Goal: Check status

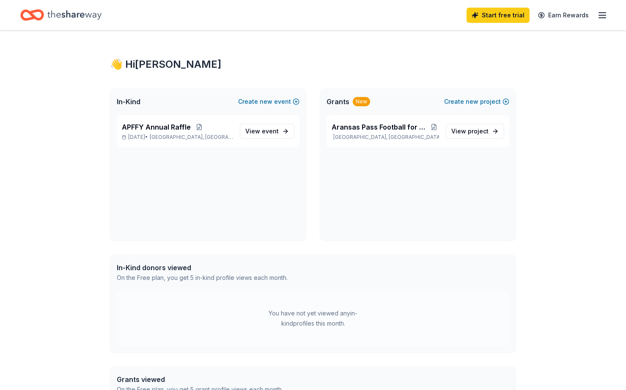
click at [208, 199] on div "APFFY Annual Raffle [DATE] • [GEOGRAPHIC_DATA], [GEOGRAPHIC_DATA] View event" at bounding box center [208, 177] width 196 height 125
click at [599, 17] on icon "button" at bounding box center [603, 15] width 10 height 10
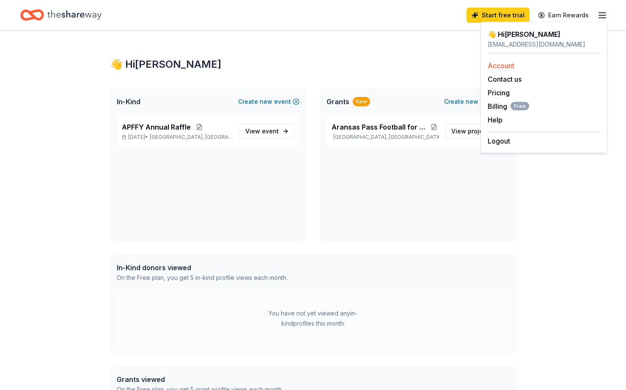
click at [505, 64] on link "Account" at bounding box center [501, 65] width 27 height 8
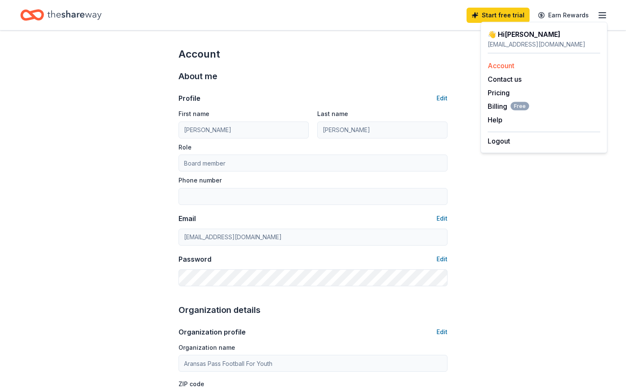
click at [509, 68] on link "Account" at bounding box center [501, 65] width 27 height 8
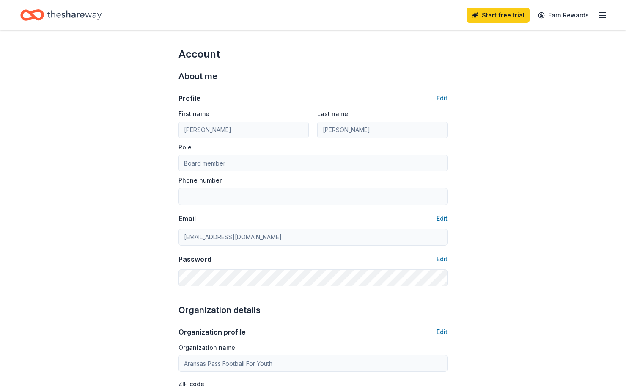
click at [92, 15] on icon "Home" at bounding box center [74, 14] width 54 height 17
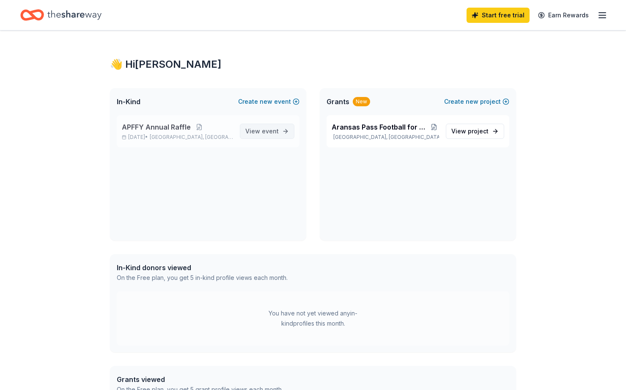
click at [266, 134] on span "event" at bounding box center [270, 130] width 17 height 7
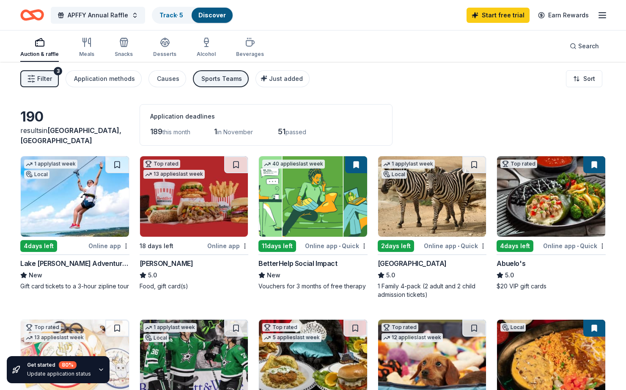
click at [48, 55] on div "Auction & raffle" at bounding box center [39, 54] width 39 height 7
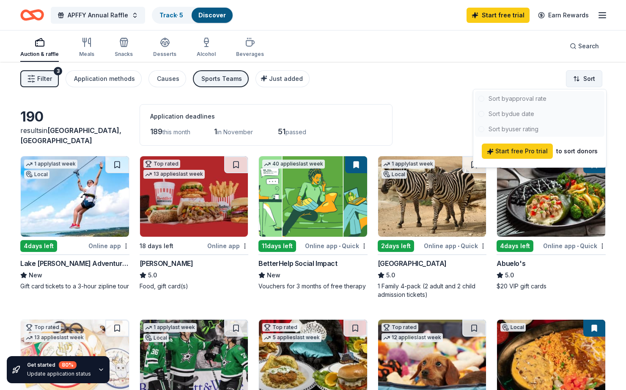
click at [575, 80] on html "APFFY Annual Raffle Track · 5 Discover Start free trial Earn Rewards Auction & …" at bounding box center [313, 195] width 626 height 390
click at [523, 99] on div at bounding box center [539, 114] width 129 height 46
click at [480, 99] on div at bounding box center [539, 114] width 129 height 46
click at [432, 105] on html "APFFY Annual Raffle Track · 5 Discover Start free trial Earn Rewards Auction & …" at bounding box center [313, 195] width 626 height 390
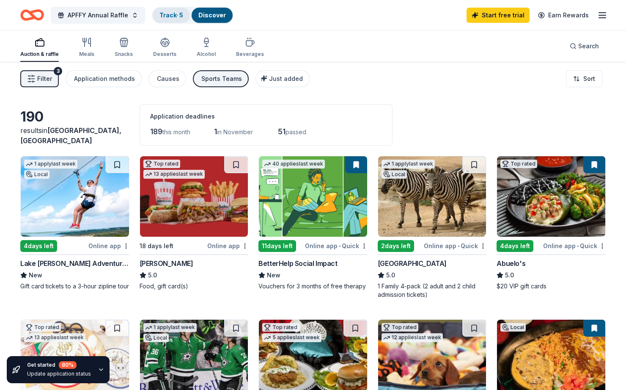
click at [168, 13] on link "Track · 5" at bounding box center [172, 14] width 24 height 7
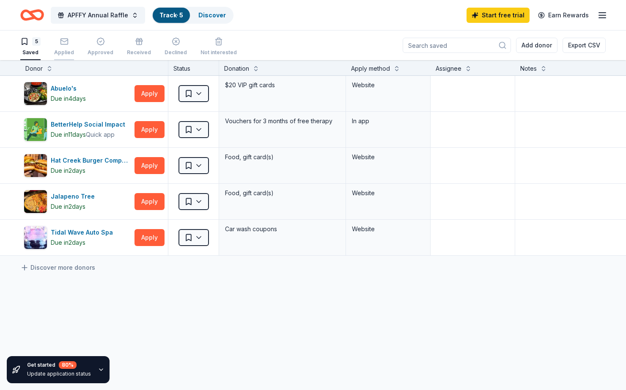
click at [63, 47] on div "Applied" at bounding box center [64, 46] width 20 height 19
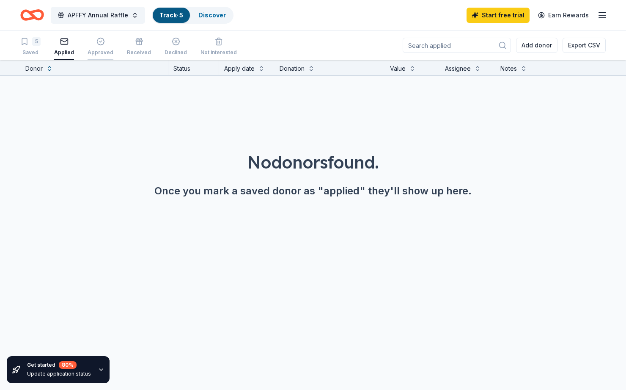
click at [97, 48] on div "Approved" at bounding box center [101, 46] width 26 height 19
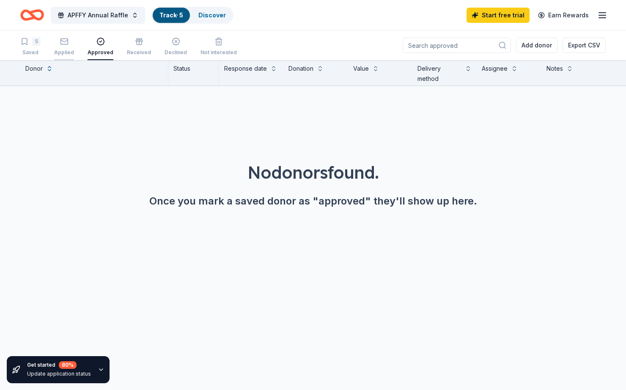
click at [69, 51] on div "Applied" at bounding box center [64, 52] width 20 height 7
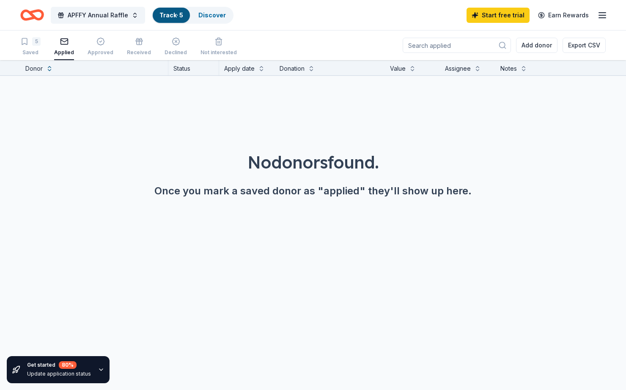
click at [37, 17] on icon "Home" at bounding box center [32, 15] width 24 height 20
